Goal: Information Seeking & Learning: Learn about a topic

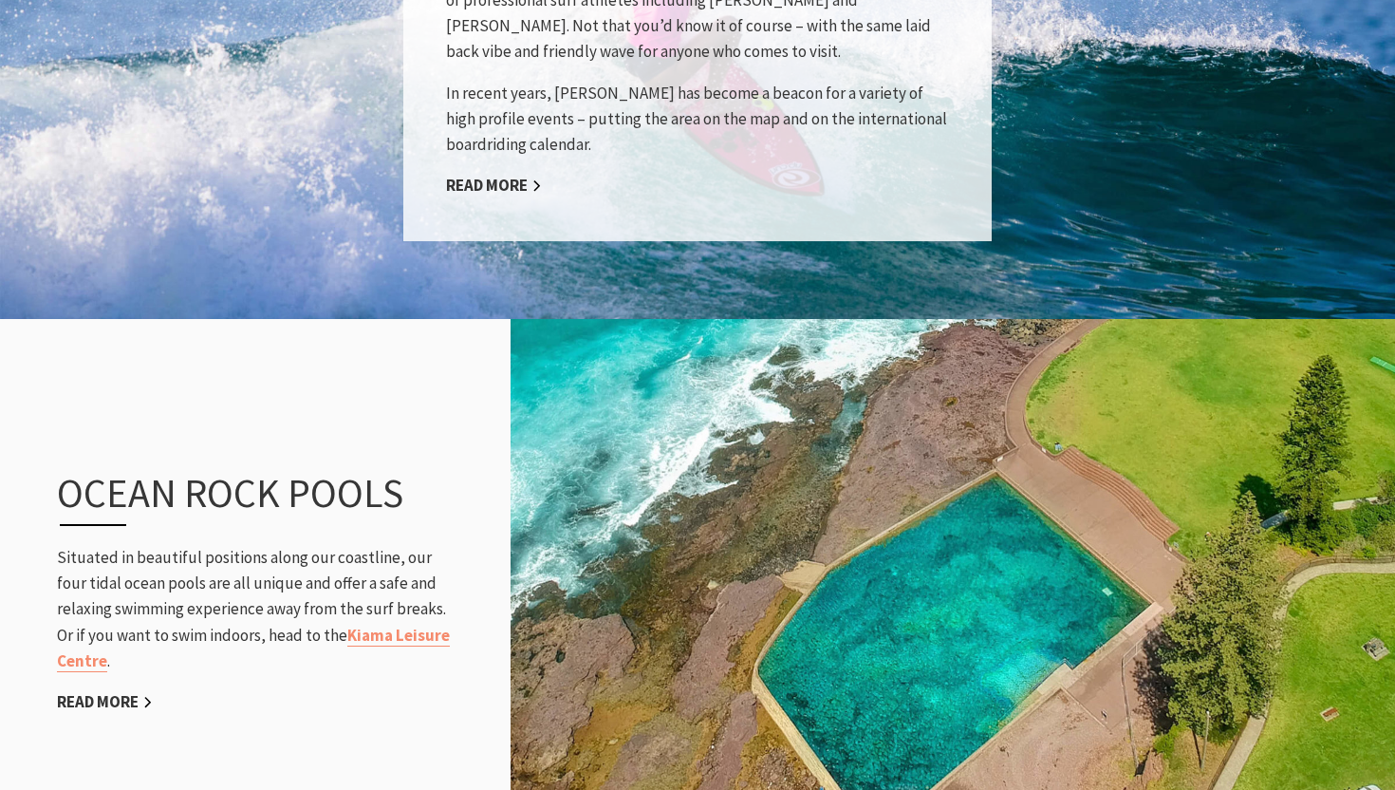
scroll to position [2032, 0]
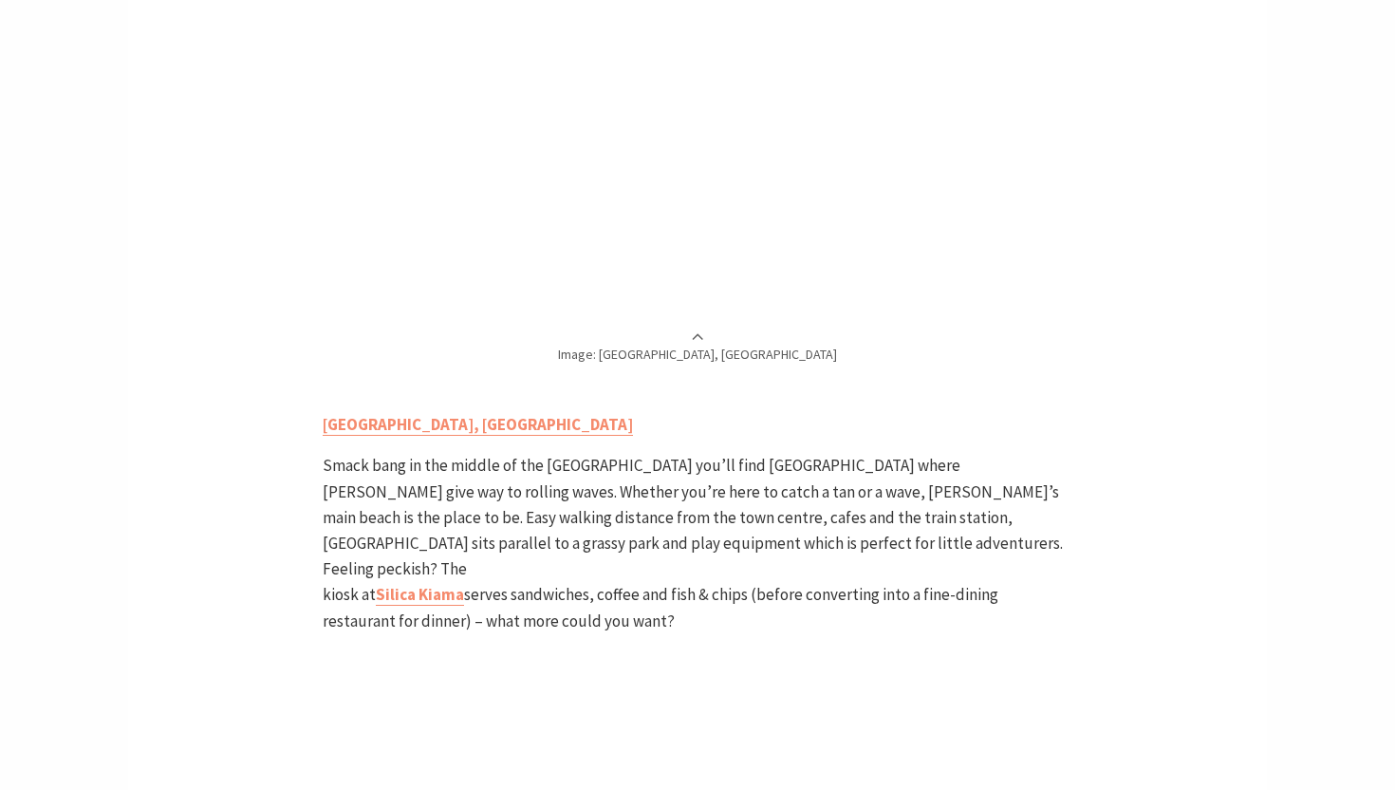
scroll to position [1367, 0]
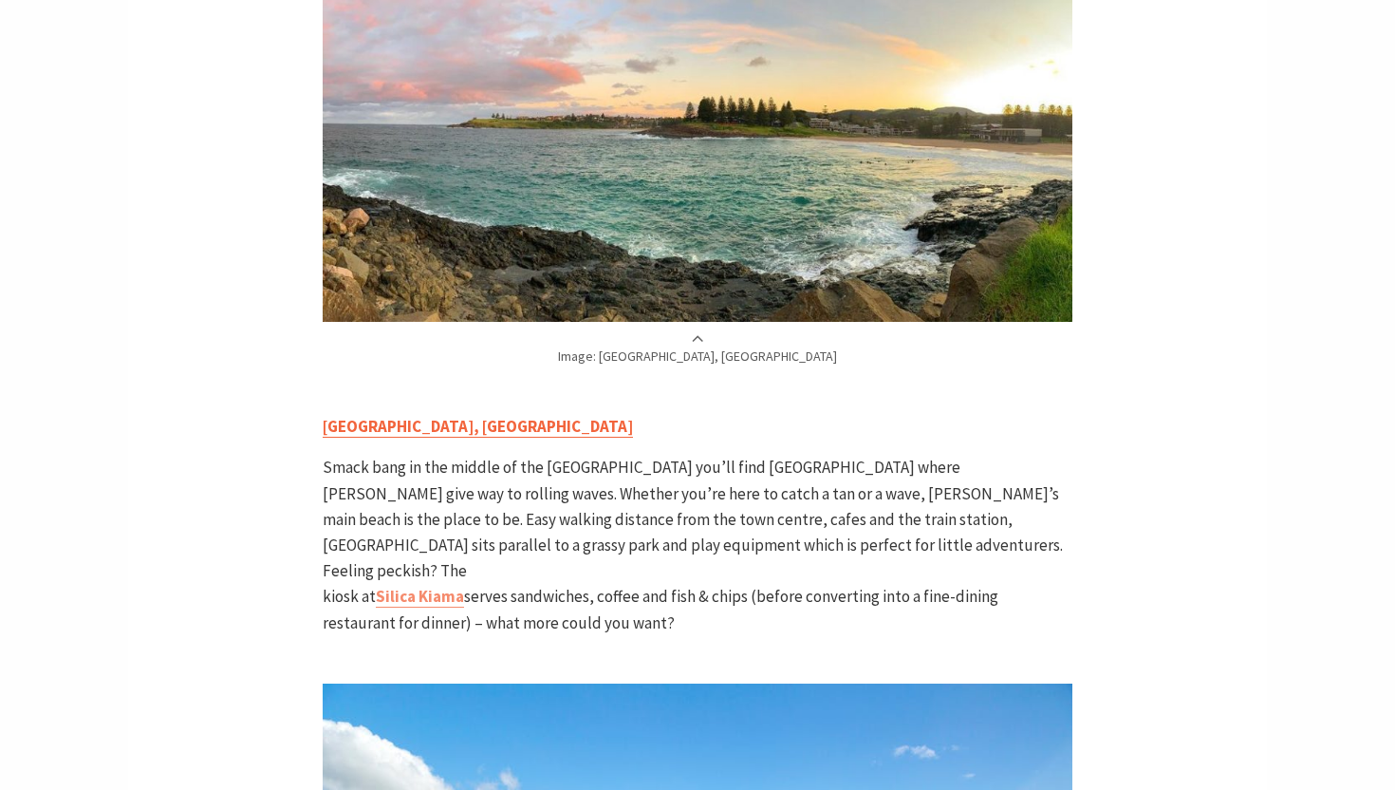
click at [400, 416] on link "Surf Beach, Kiama" at bounding box center [478, 427] width 310 height 22
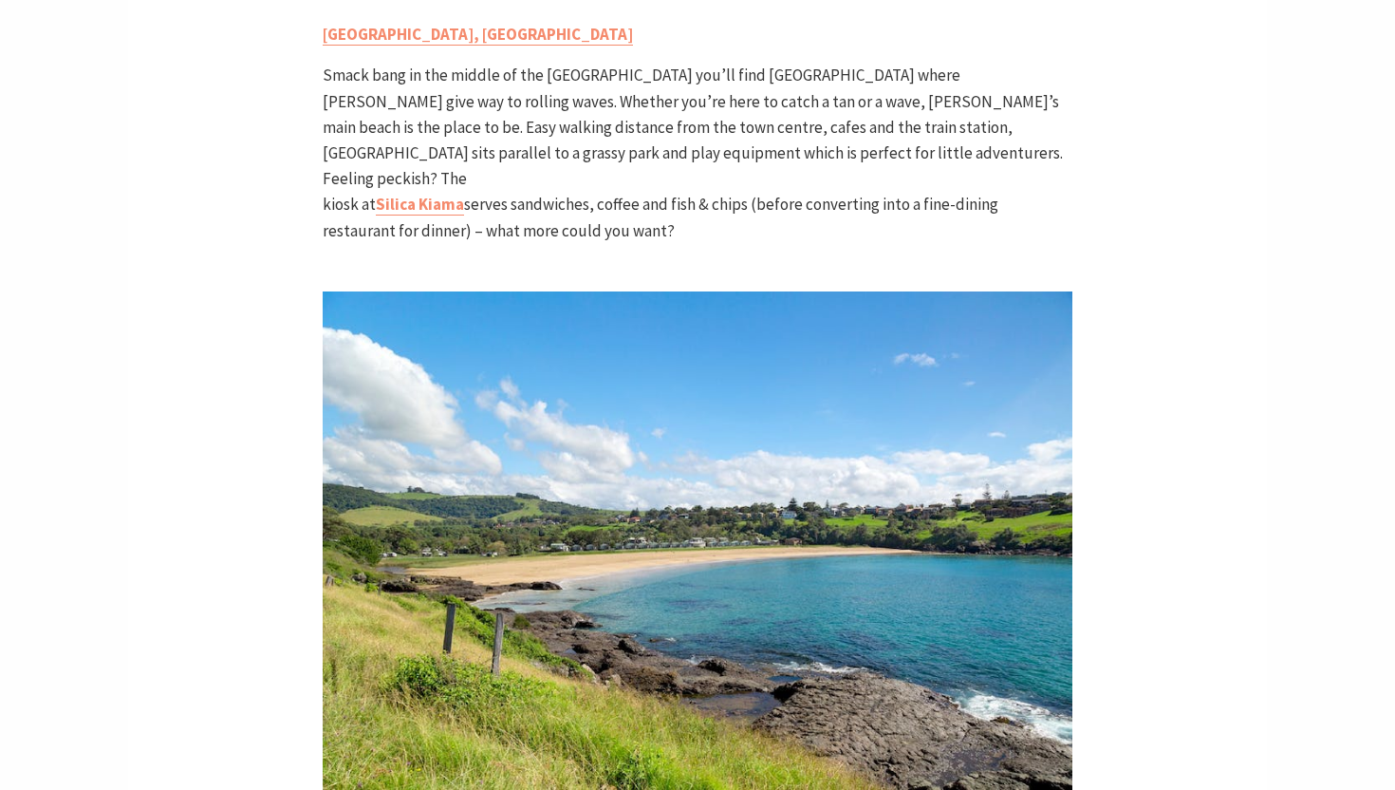
scroll to position [1959, 0]
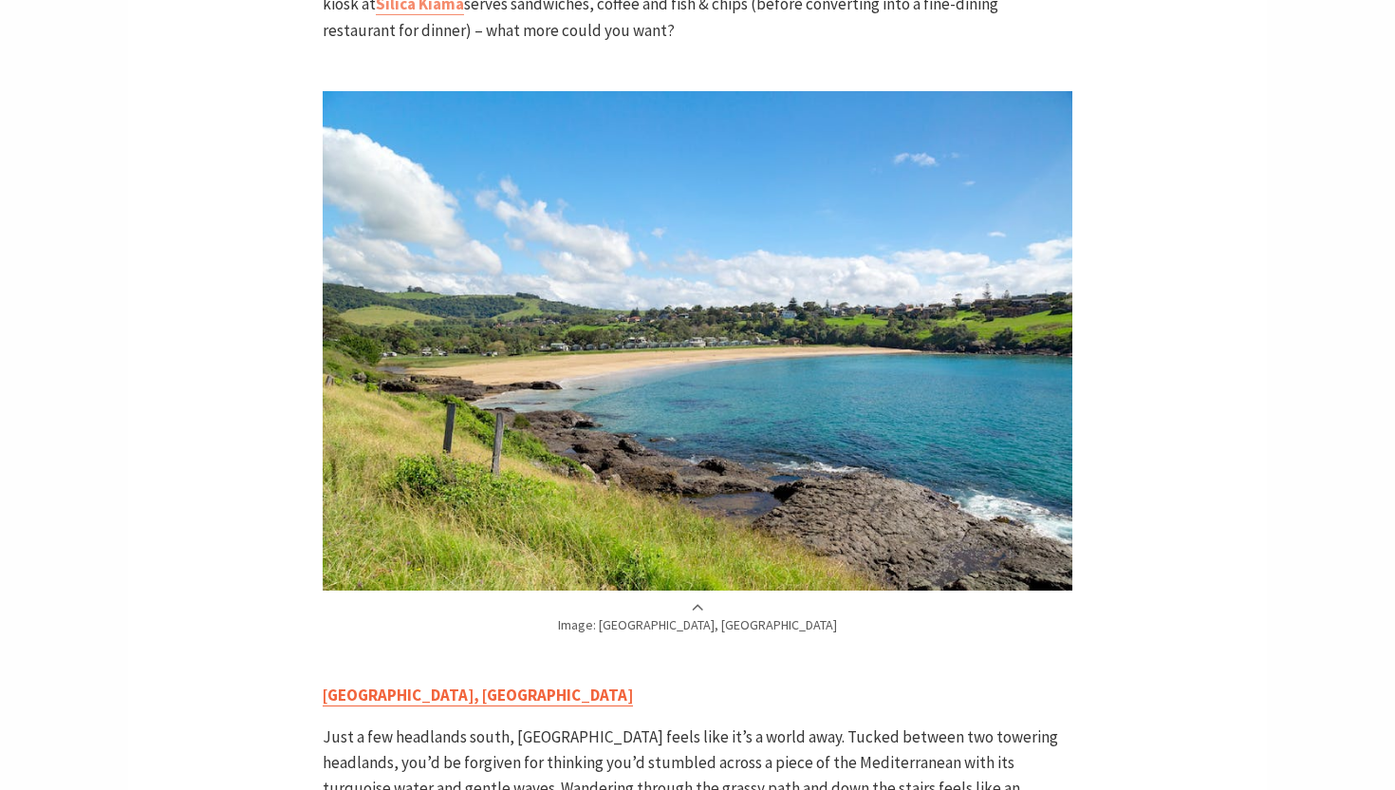
click at [382, 684] on link "[GEOGRAPHIC_DATA], [GEOGRAPHIC_DATA]" at bounding box center [478, 695] width 310 height 22
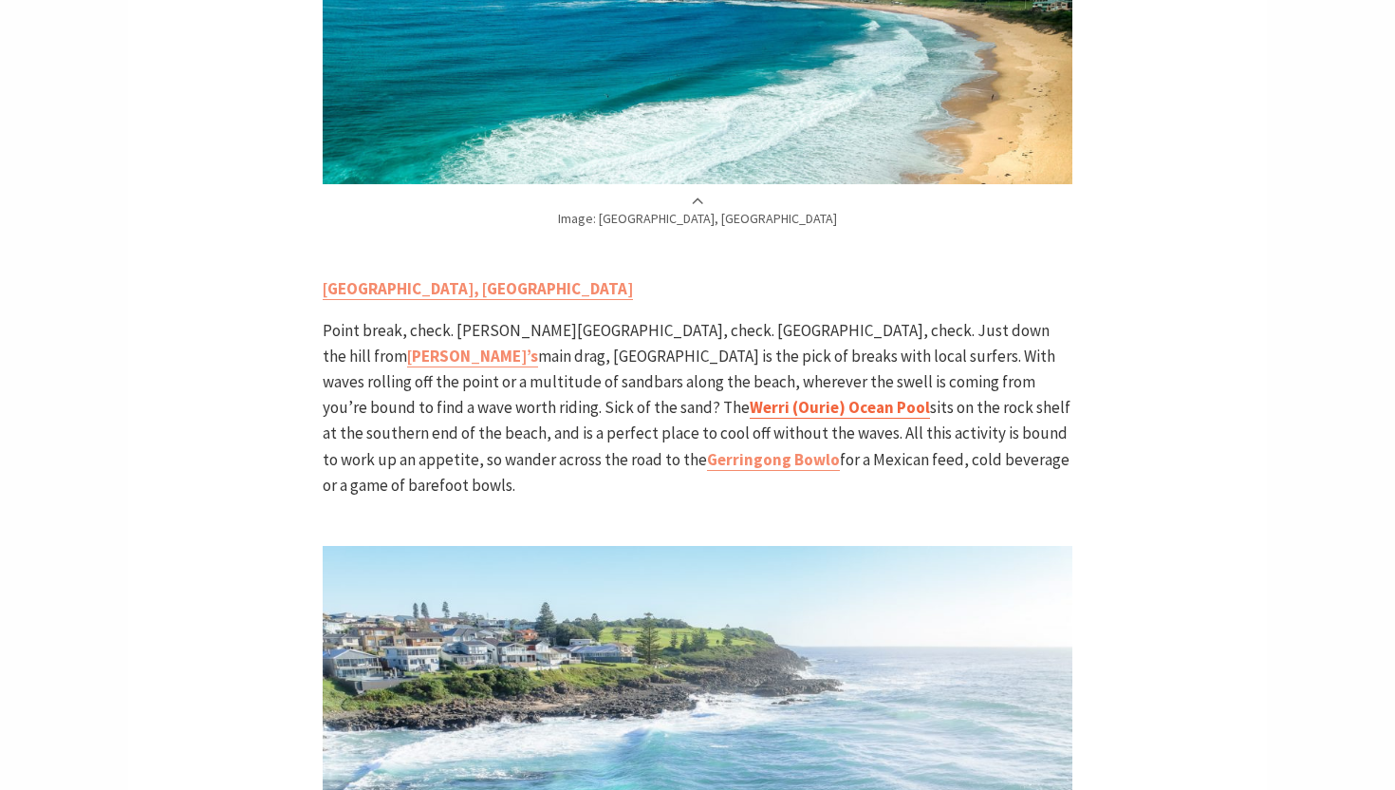
scroll to position [3683, 0]
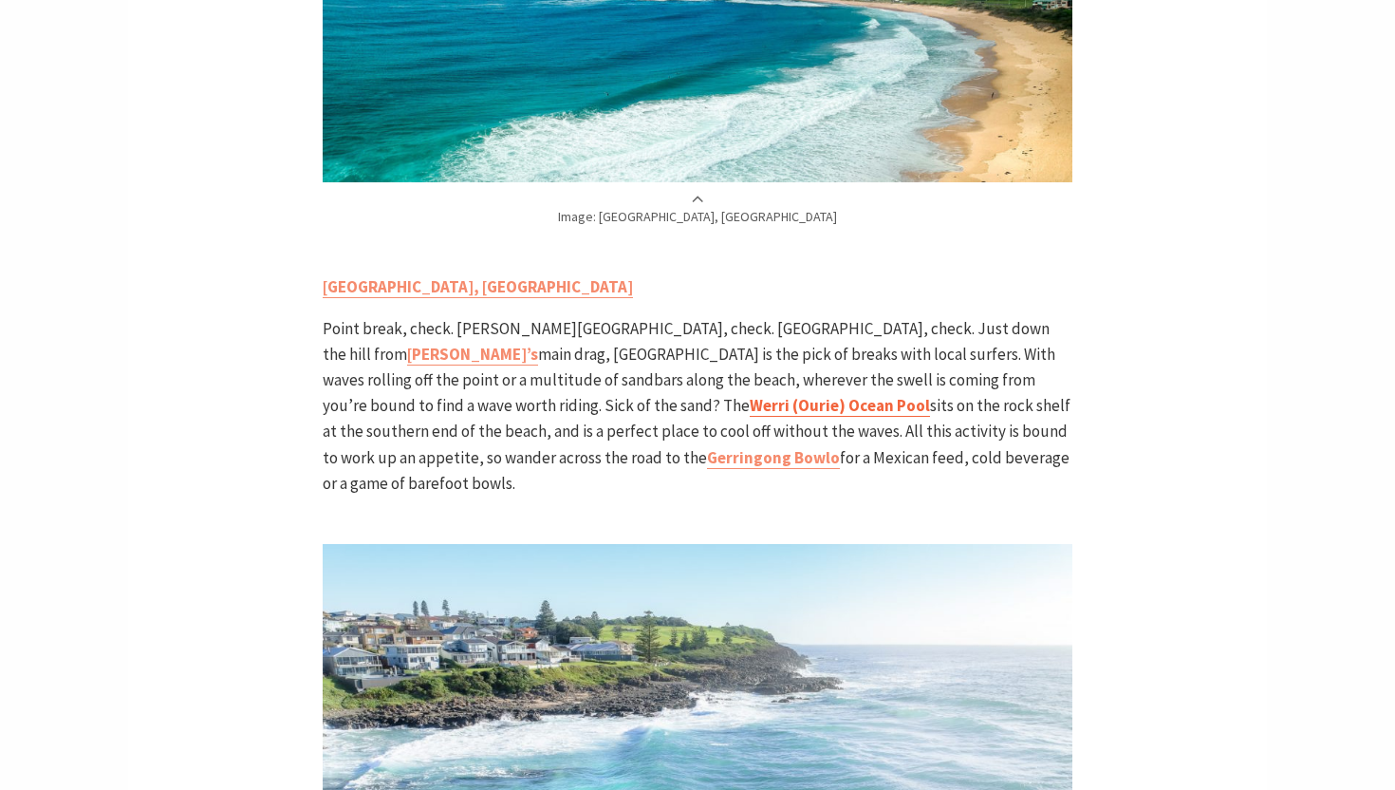
click at [750, 395] on link "Werri (Ourie) Ocean Pool" at bounding box center [840, 406] width 180 height 22
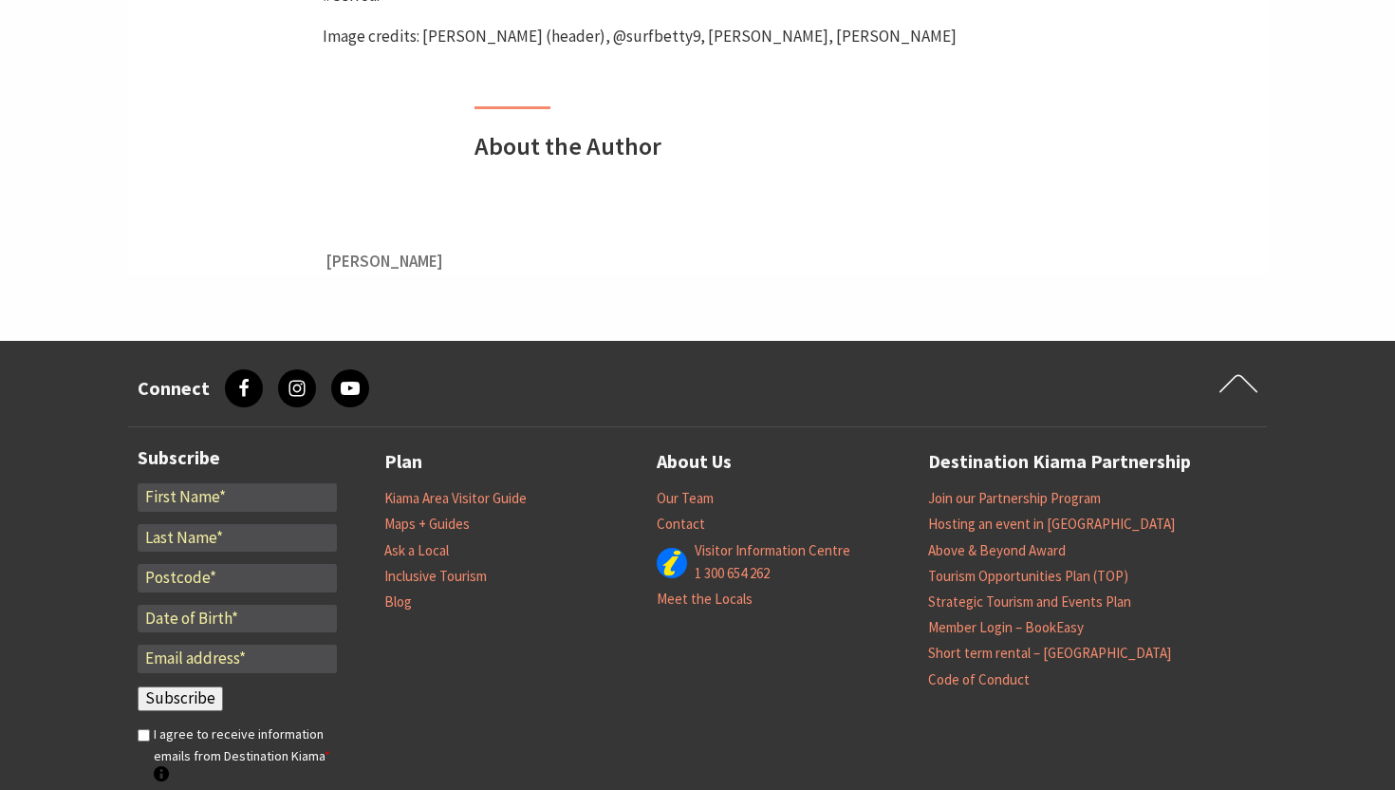
scroll to position [6673, 0]
